Goal: Information Seeking & Learning: Learn about a topic

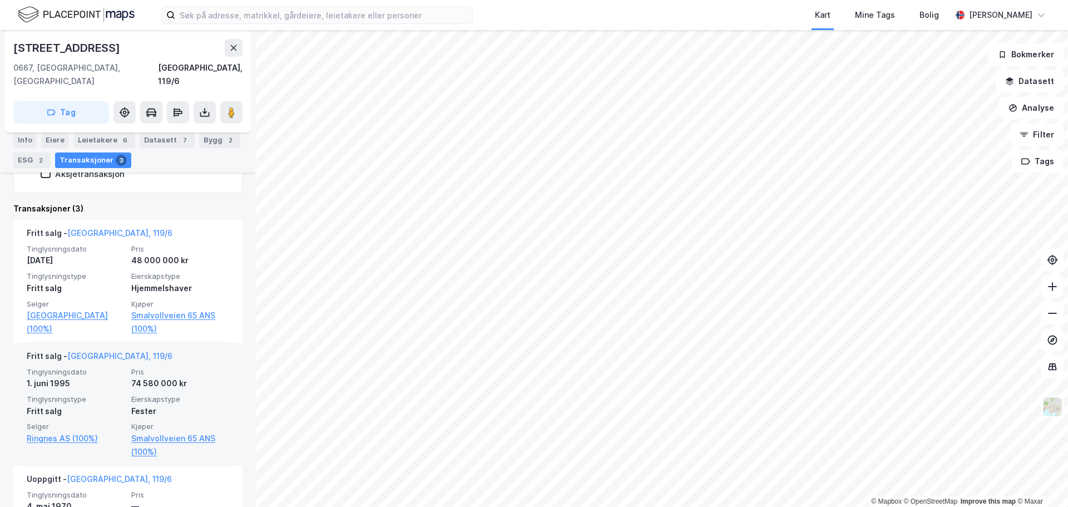
scroll to position [334, 0]
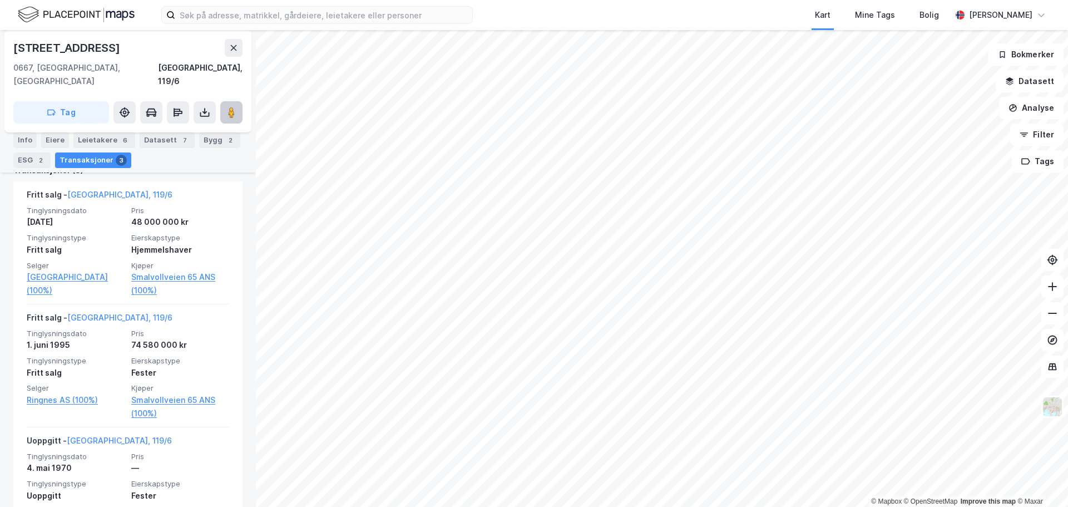
click at [229, 107] on image at bounding box center [231, 112] width 7 height 11
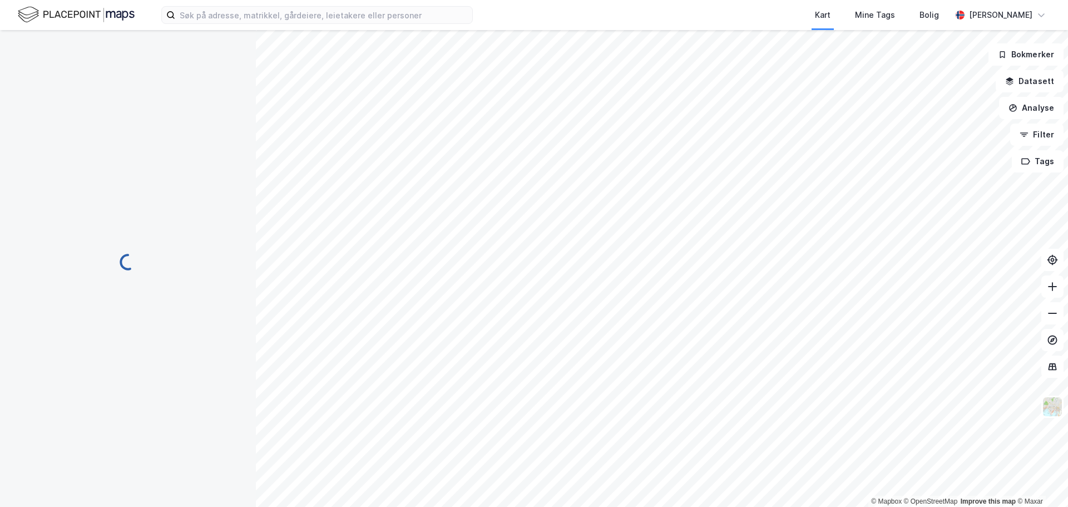
scroll to position [8, 0]
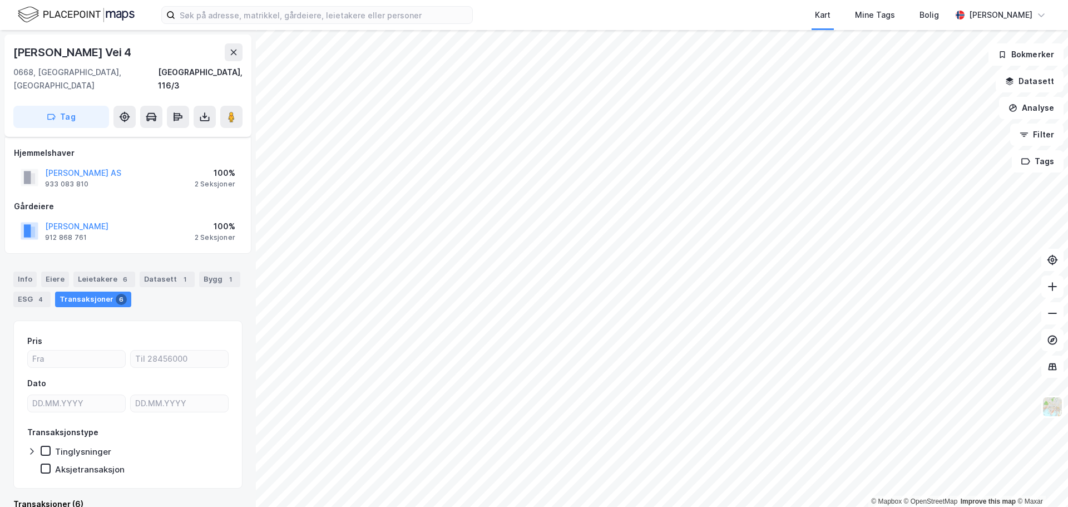
scroll to position [8, 0]
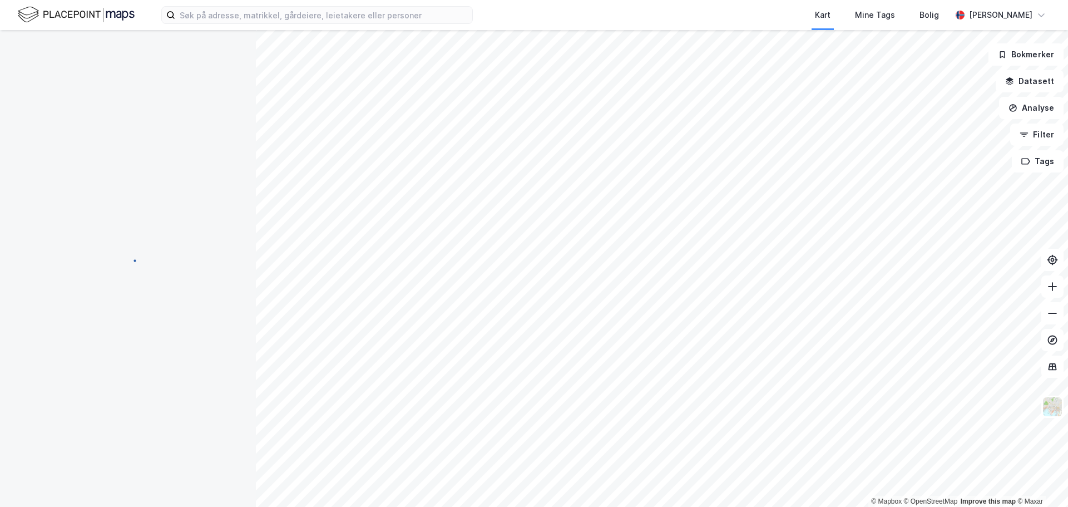
scroll to position [8, 0]
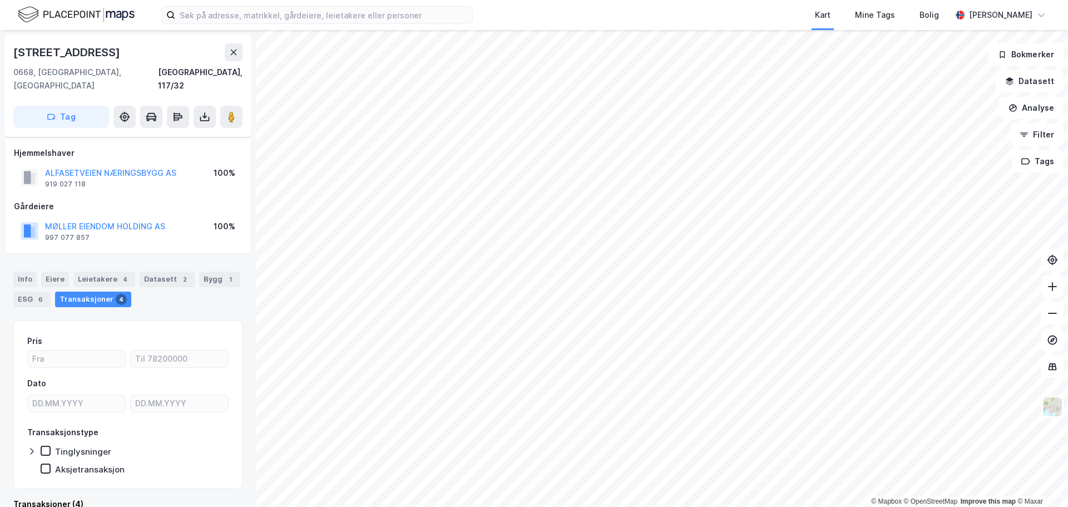
scroll to position [8, 0]
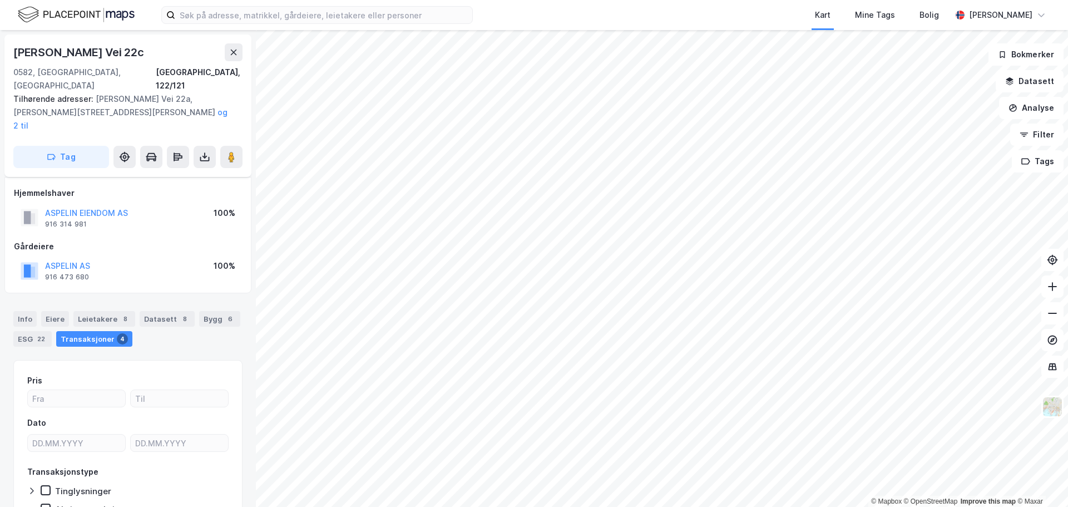
scroll to position [8, 0]
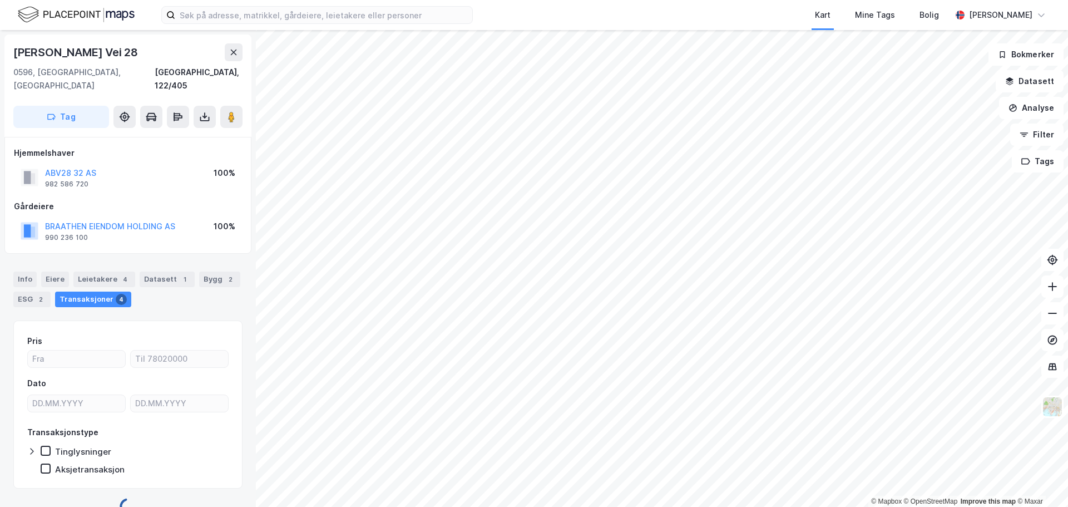
scroll to position [8, 0]
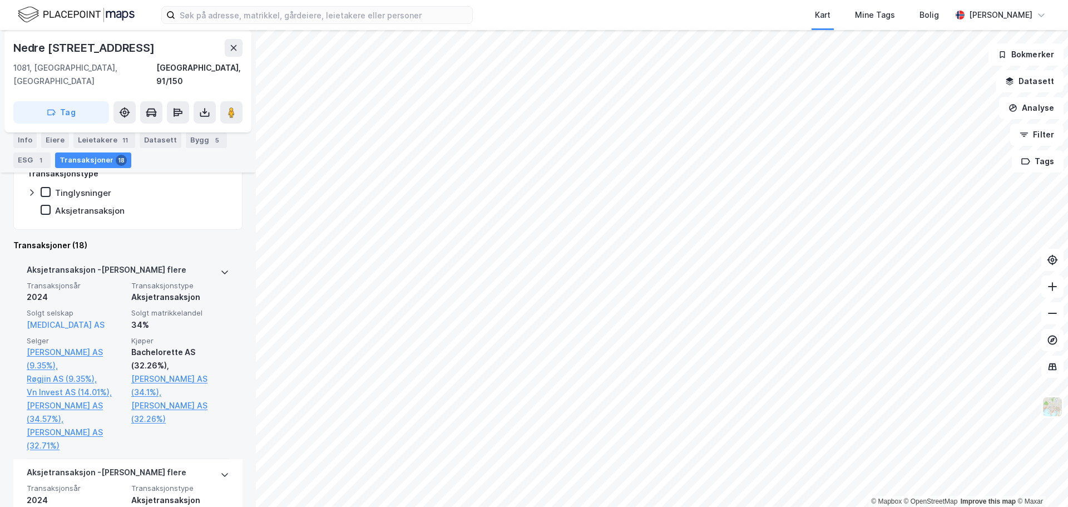
scroll to position [286, 0]
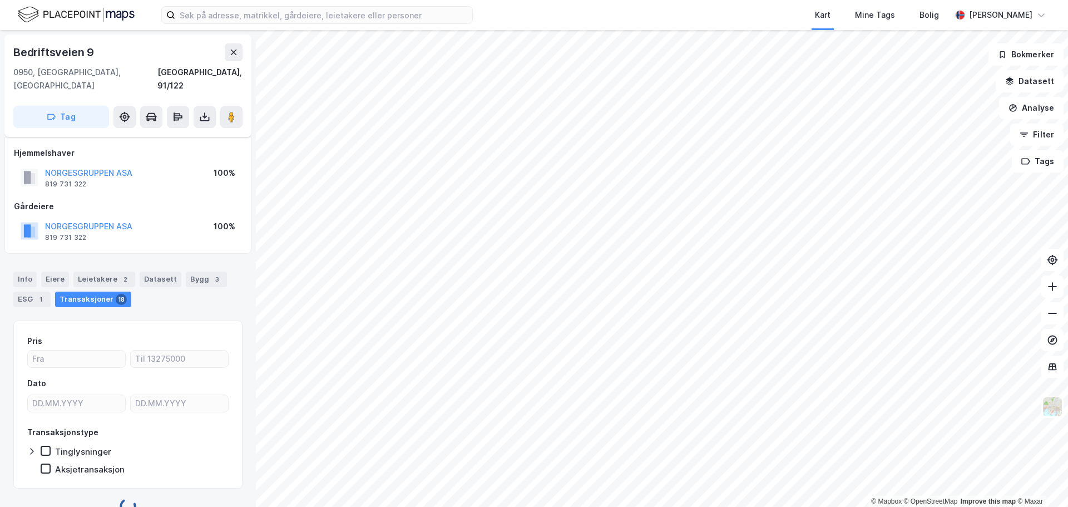
scroll to position [8, 0]
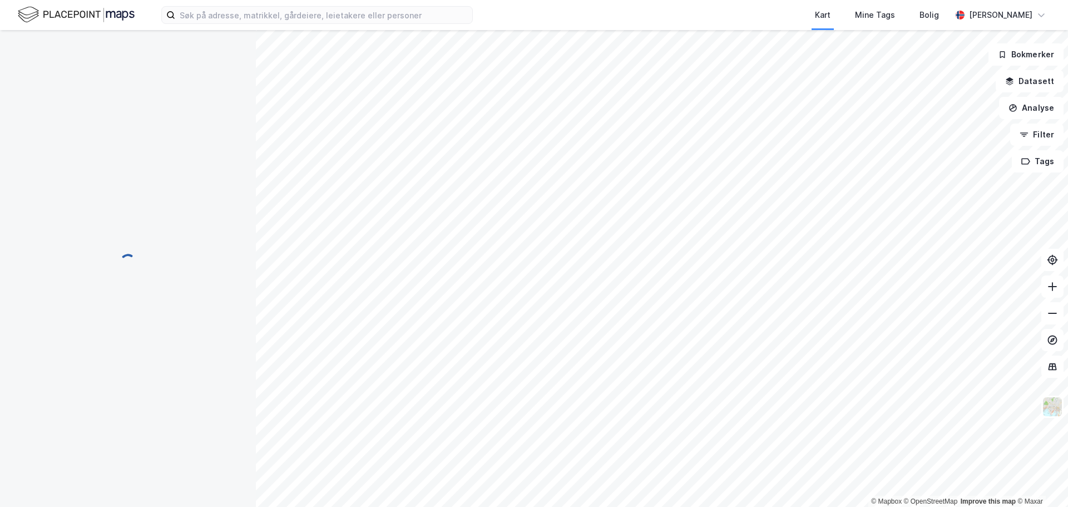
scroll to position [8, 0]
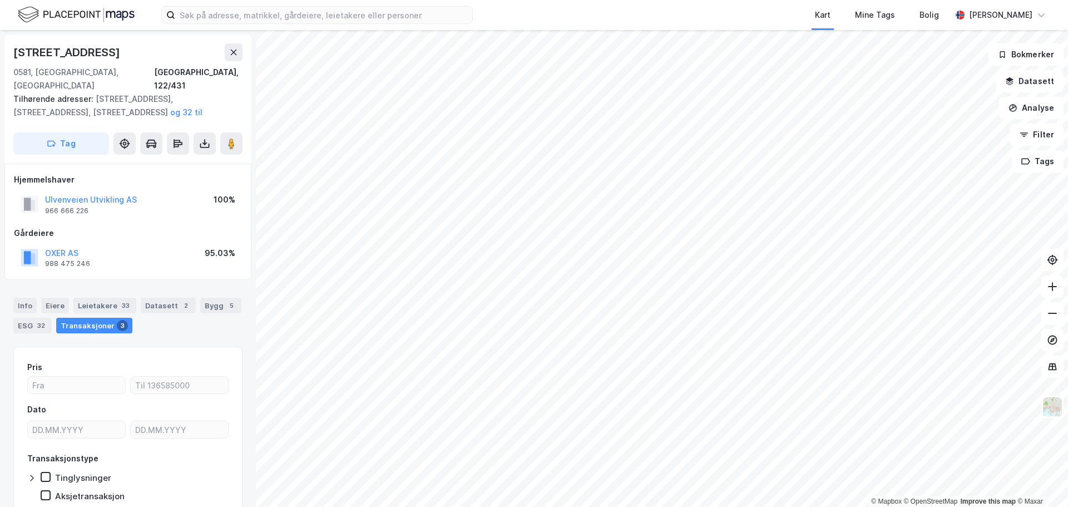
scroll to position [8, 0]
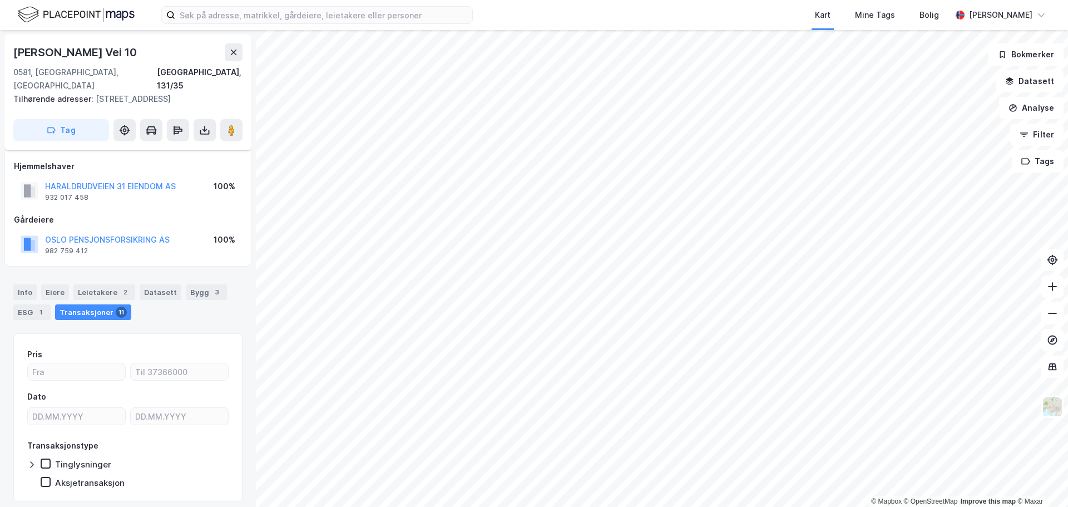
scroll to position [8, 0]
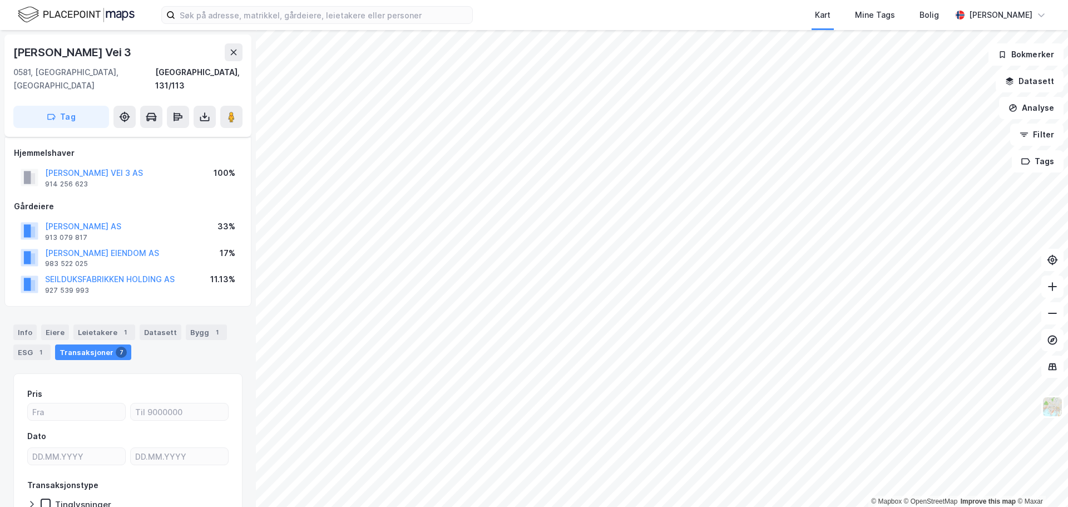
scroll to position [8, 0]
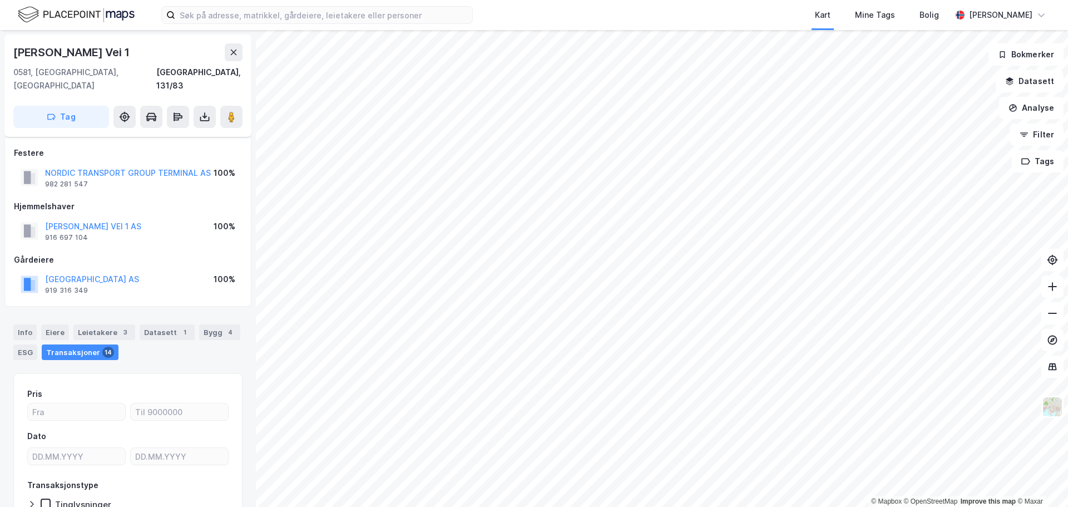
scroll to position [8, 0]
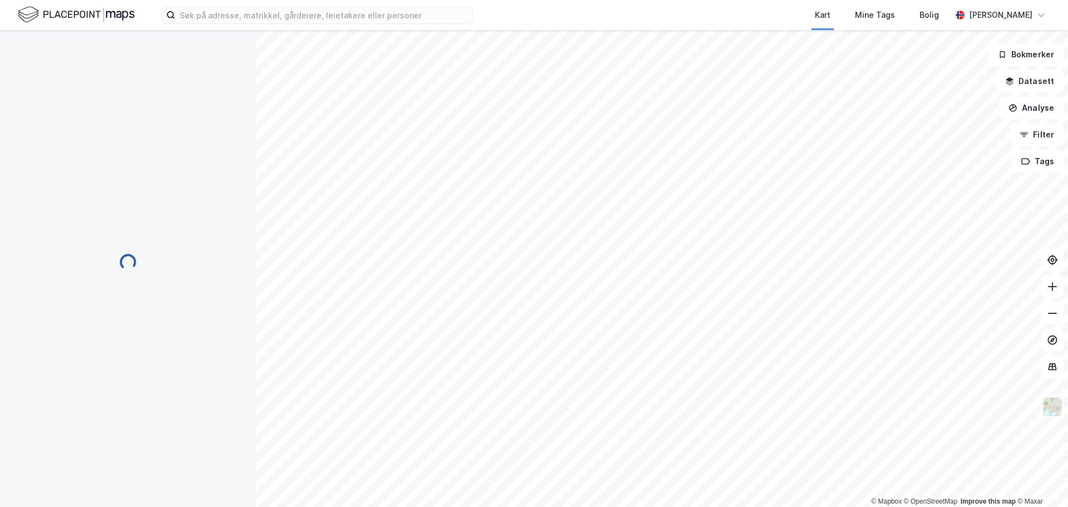
scroll to position [8, 0]
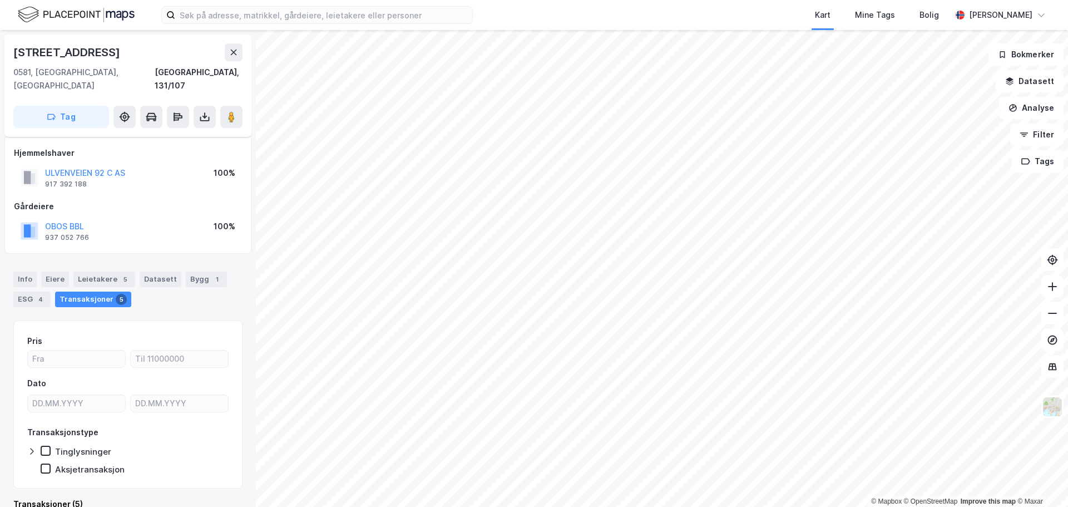
scroll to position [8, 0]
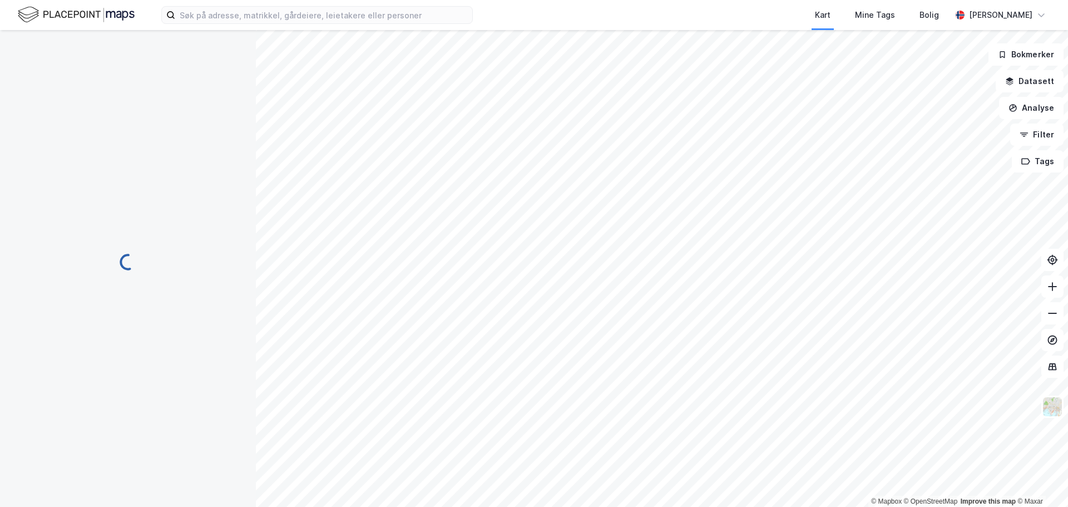
scroll to position [8, 0]
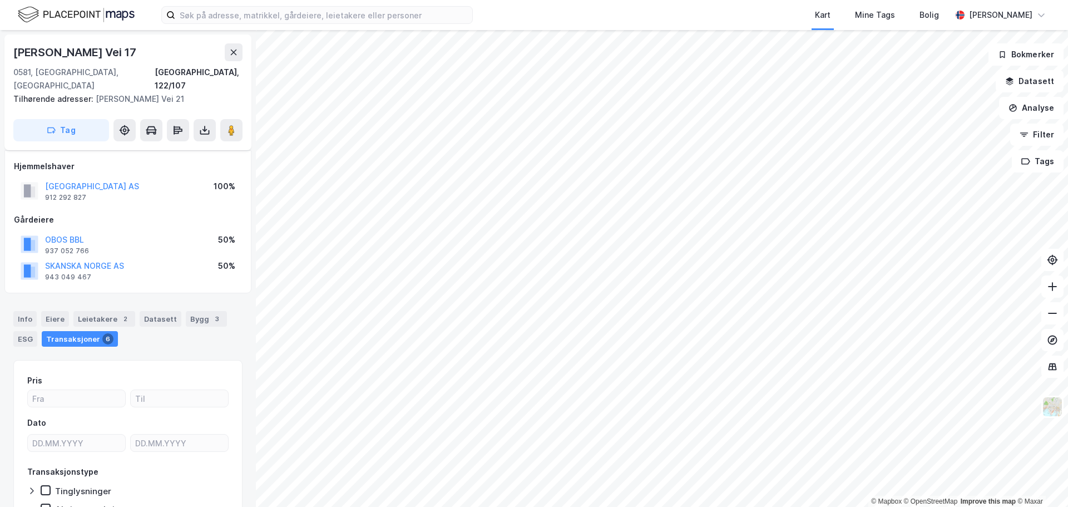
scroll to position [8, 0]
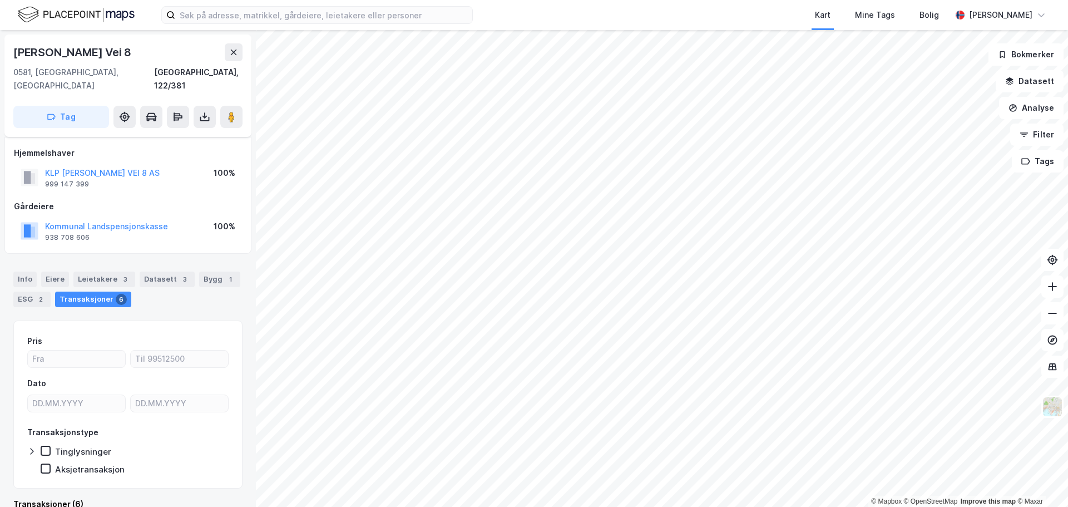
scroll to position [8, 0]
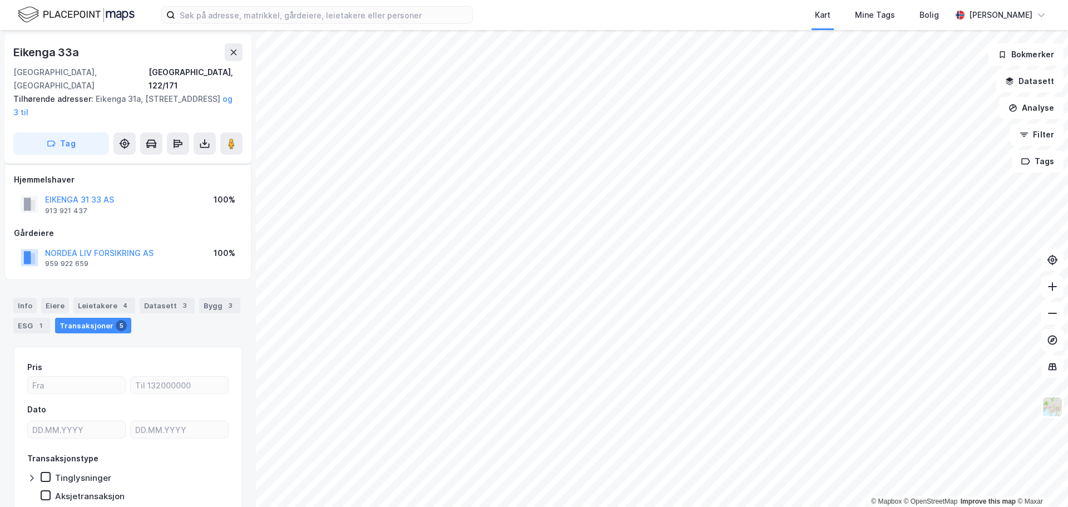
scroll to position [8, 0]
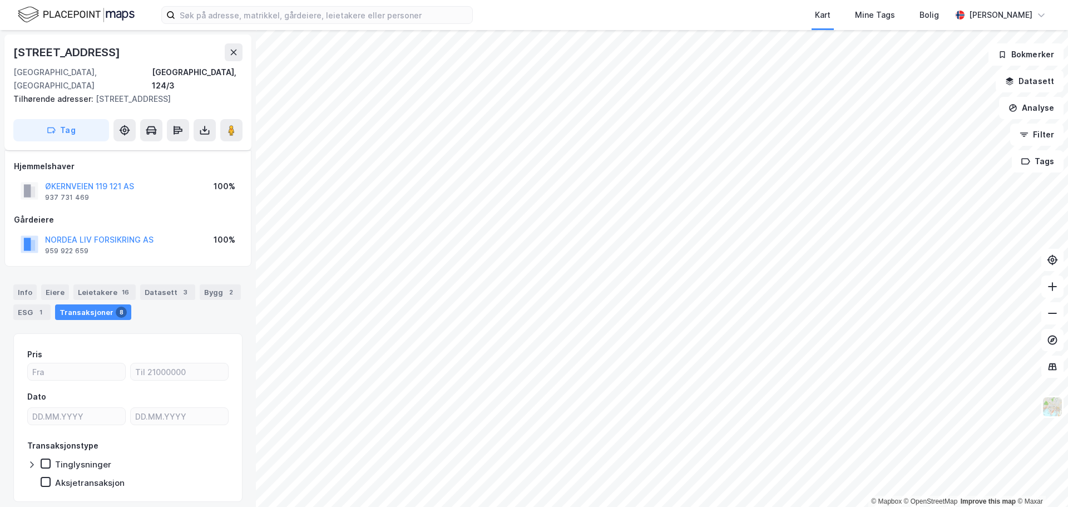
scroll to position [8, 0]
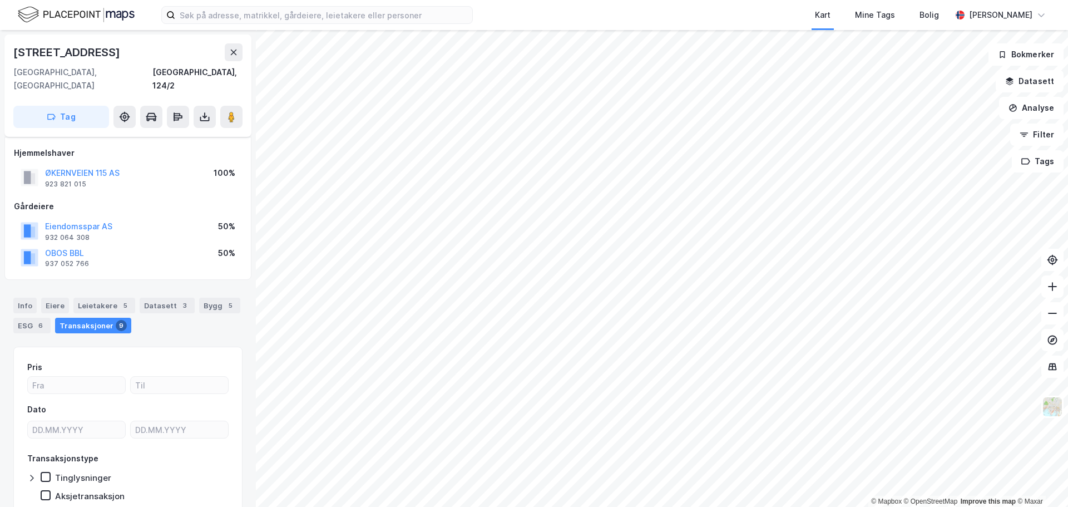
scroll to position [8, 0]
